Goal: Information Seeking & Learning: Learn about a topic

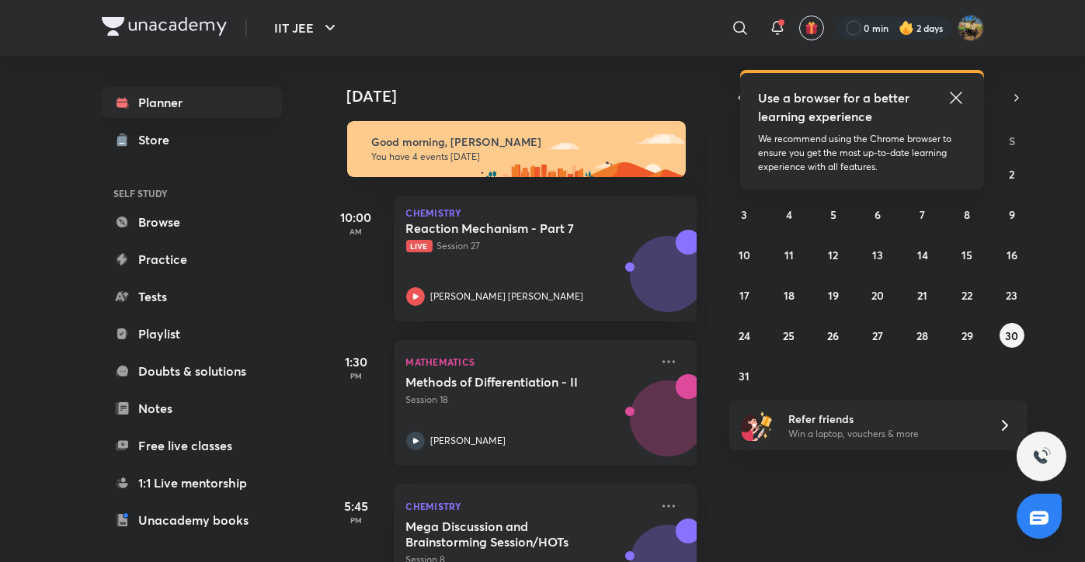
scroll to position [217, 0]
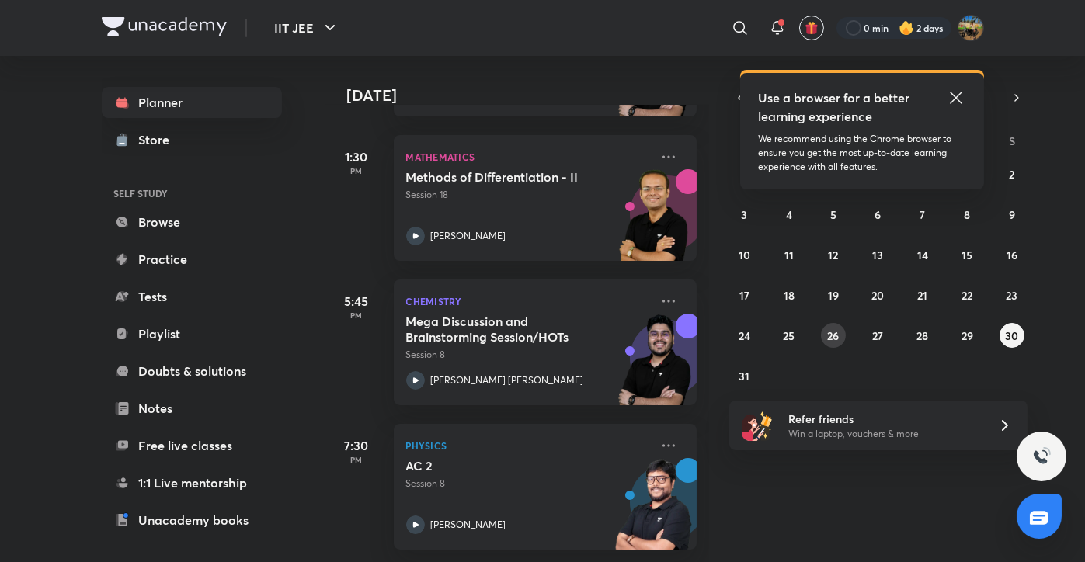
click at [829, 334] on abbr "26" at bounding box center [834, 336] width 12 height 15
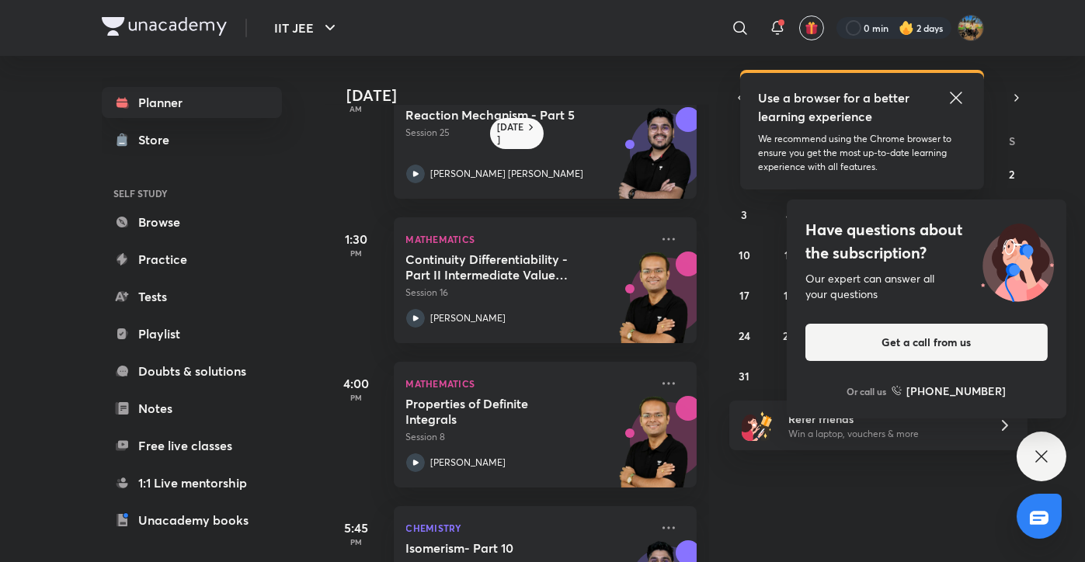
scroll to position [23, 0]
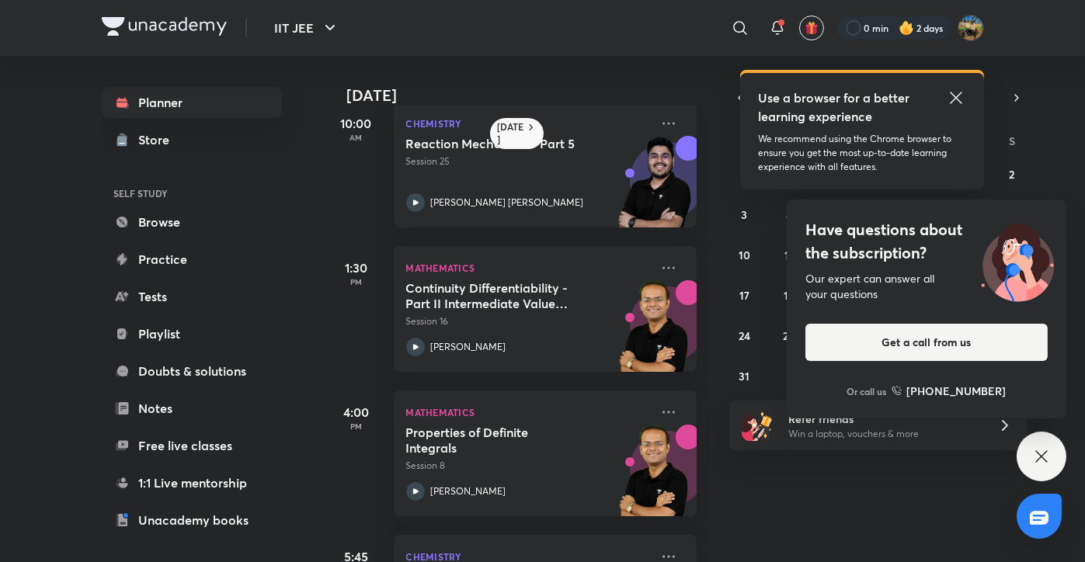
click at [1040, 468] on div "Have questions about the subscription? Our expert can answer all your questions…" at bounding box center [1042, 457] width 50 height 50
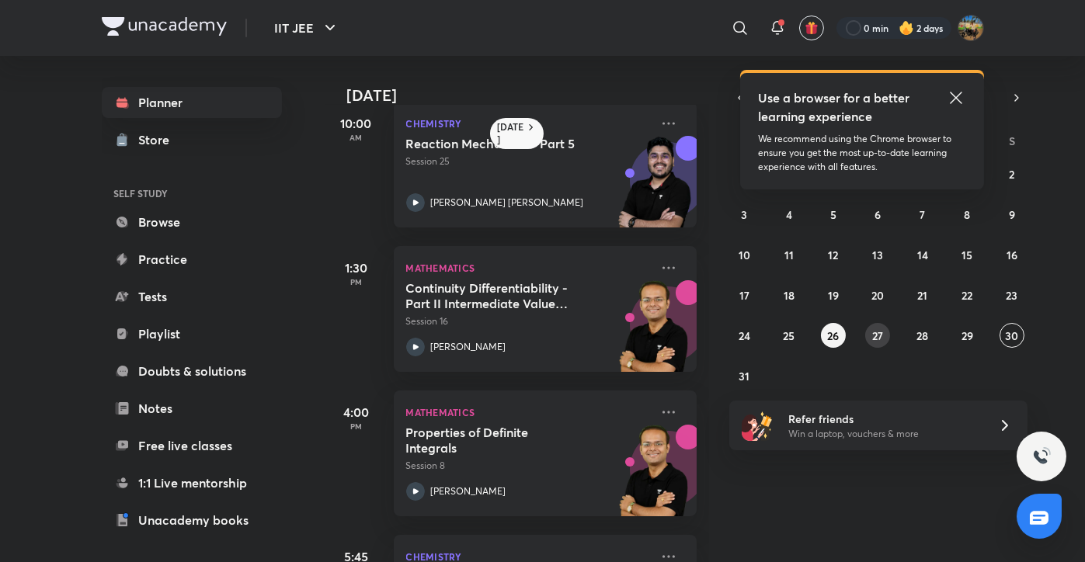
click at [868, 333] on button "27" at bounding box center [877, 335] width 25 height 25
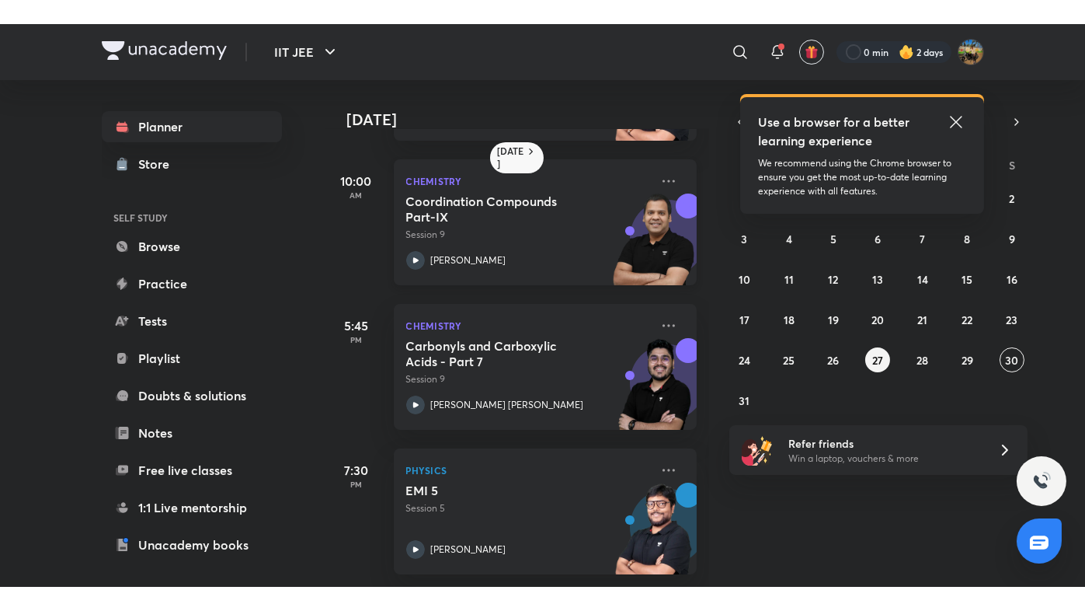
scroll to position [144, 0]
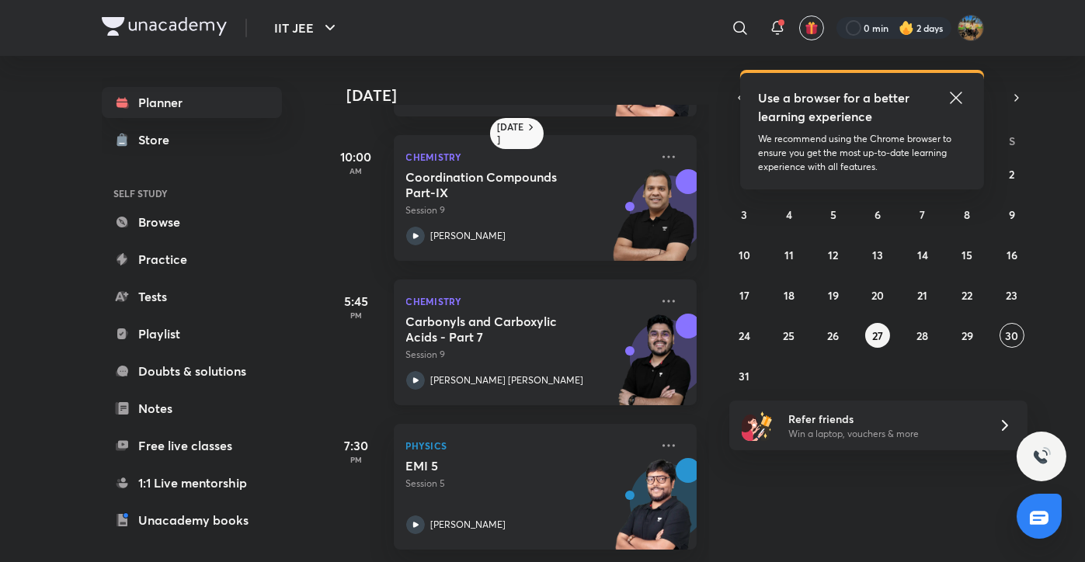
click at [498, 332] on h5 "Carbonyls and Carboxylic Acids - Part 7" at bounding box center [502, 329] width 193 height 31
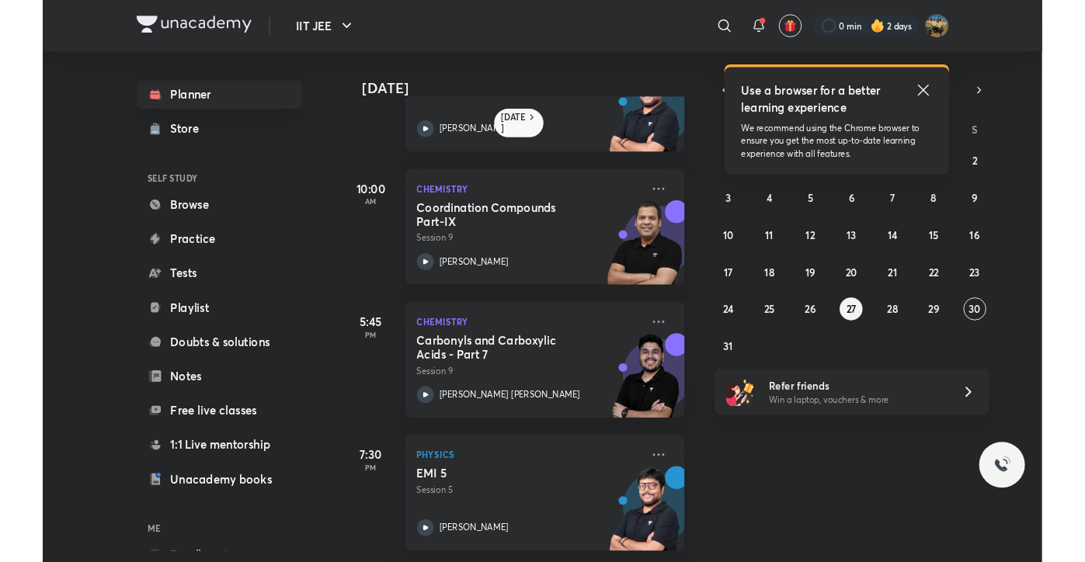
scroll to position [97, 0]
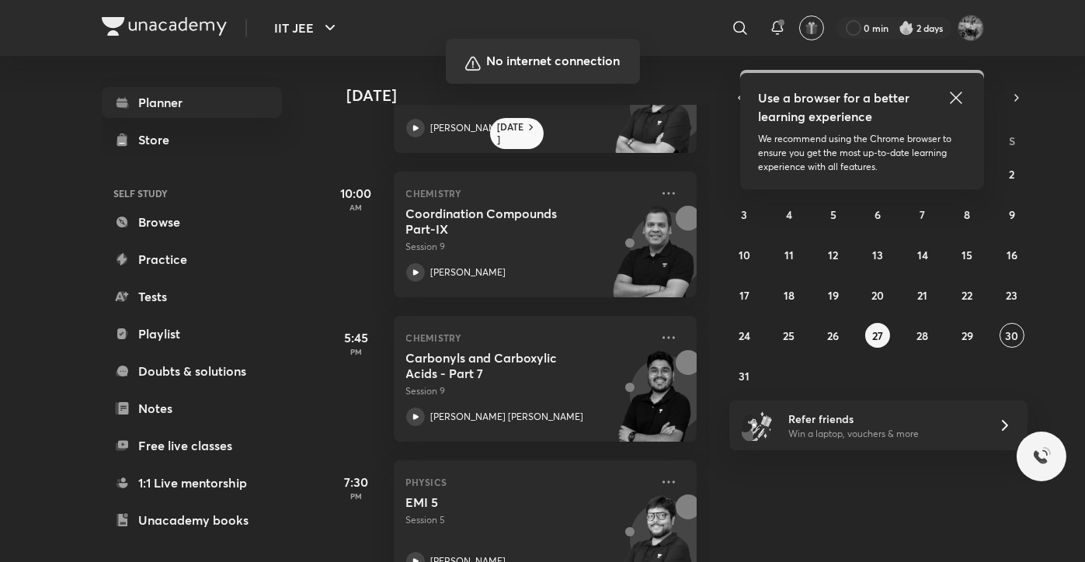
click at [676, 510] on div at bounding box center [542, 281] width 1085 height 562
click at [637, 294] on div at bounding box center [542, 281] width 1085 height 562
click at [843, 305] on div at bounding box center [542, 281] width 1085 height 562
